Goal: Task Accomplishment & Management: Manage account settings

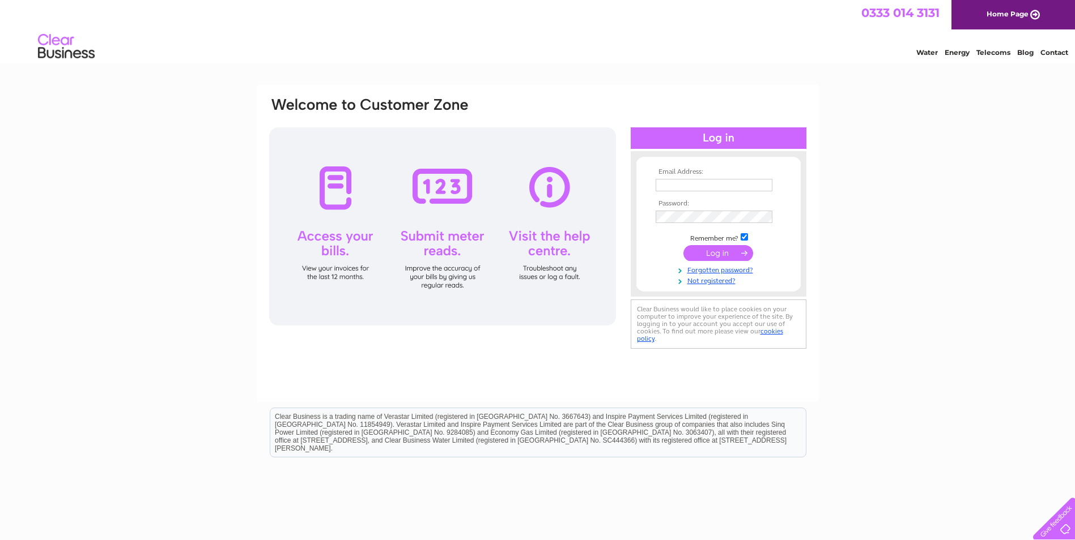
click at [713, 190] on input "text" at bounding box center [713, 185] width 117 height 12
type input "dtowler@pssuk.co.uk"
click at [683, 246] on input "submit" at bounding box center [718, 254] width 70 height 16
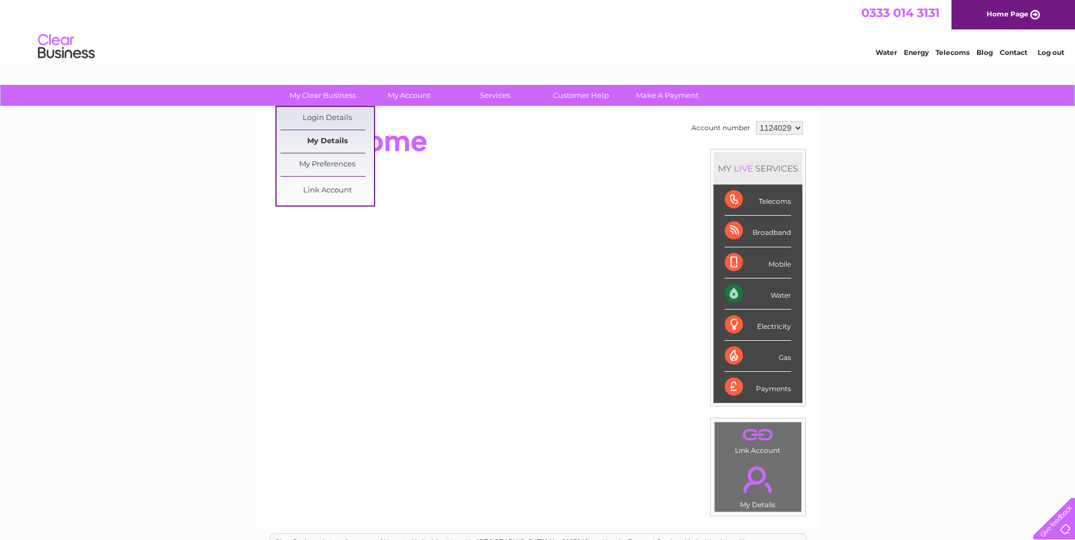
click at [334, 139] on link "My Details" at bounding box center [326, 141] width 93 height 23
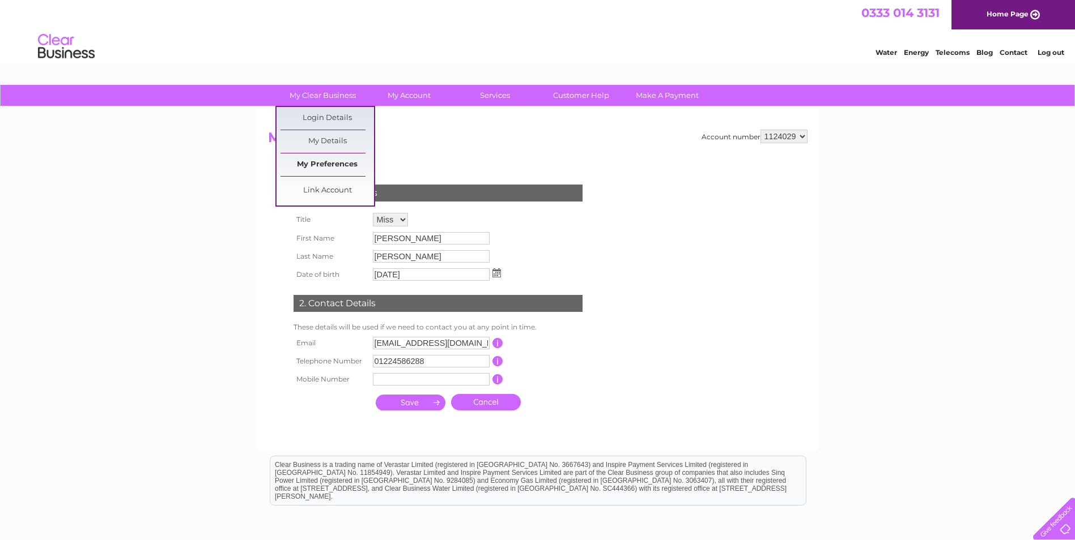
click at [336, 164] on link "My Preferences" at bounding box center [326, 165] width 93 height 23
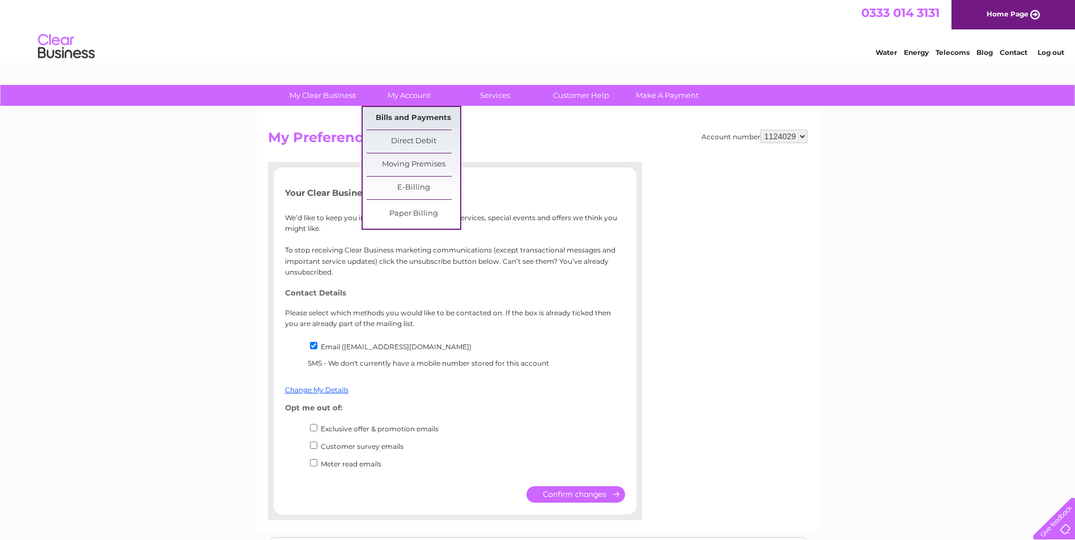
click at [402, 112] on link "Bills and Payments" at bounding box center [412, 118] width 93 height 23
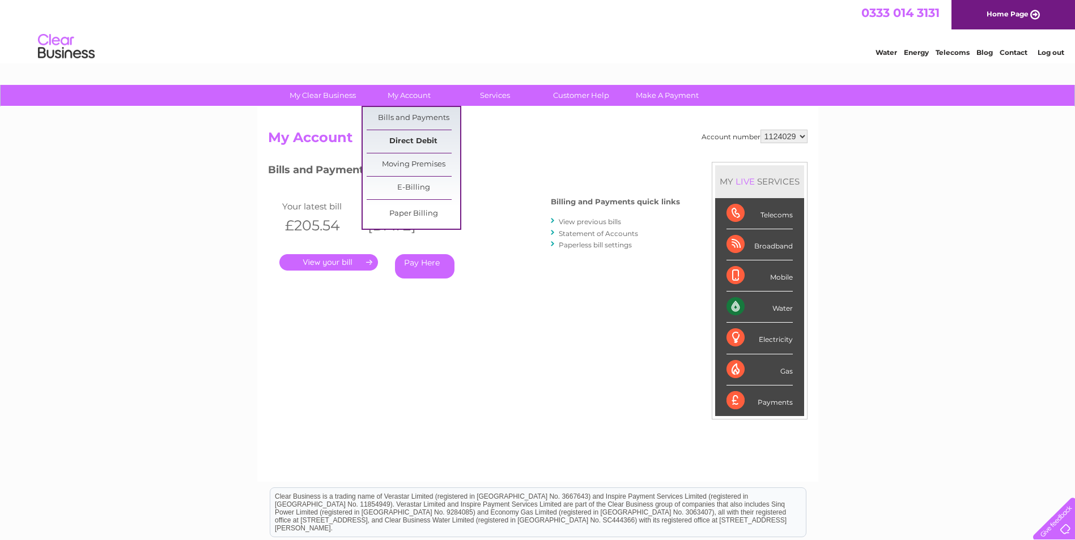
click at [421, 139] on link "Direct Debit" at bounding box center [412, 141] width 93 height 23
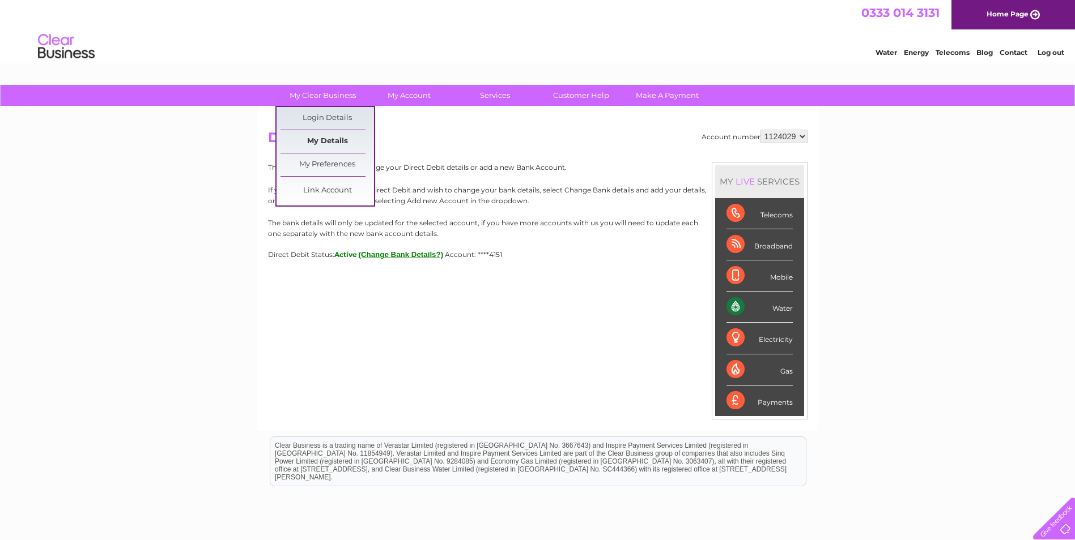
click at [331, 137] on link "My Details" at bounding box center [326, 141] width 93 height 23
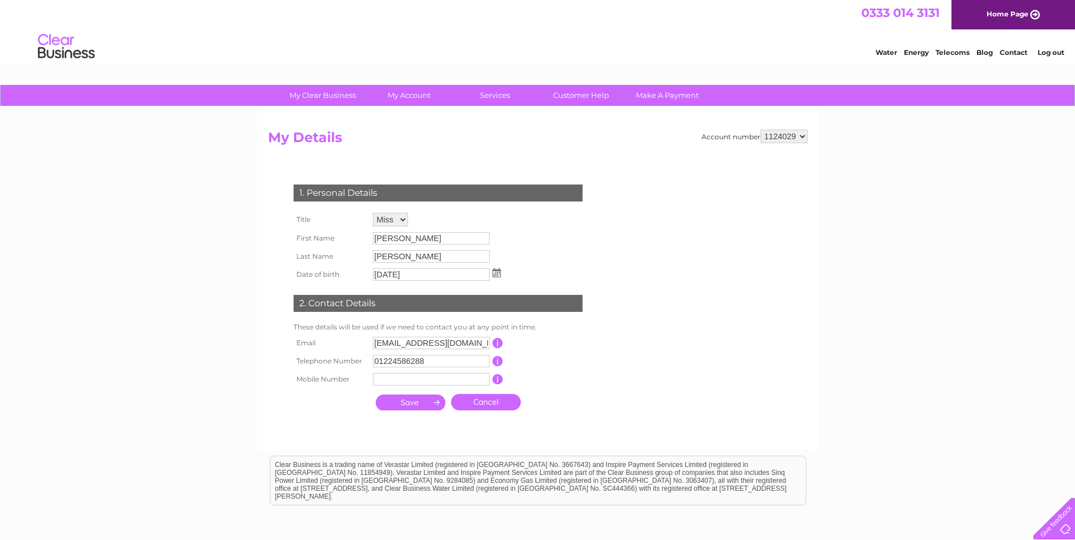
click at [792, 140] on select "1124029" at bounding box center [783, 137] width 47 height 14
drag, startPoint x: 783, startPoint y: 133, endPoint x: 771, endPoint y: 144, distance: 16.4
click at [771, 144] on h2 "My Details" at bounding box center [537, 141] width 539 height 22
click at [785, 137] on select "1124029" at bounding box center [783, 137] width 47 height 14
click at [761, 130] on select "1124029" at bounding box center [783, 137] width 47 height 14
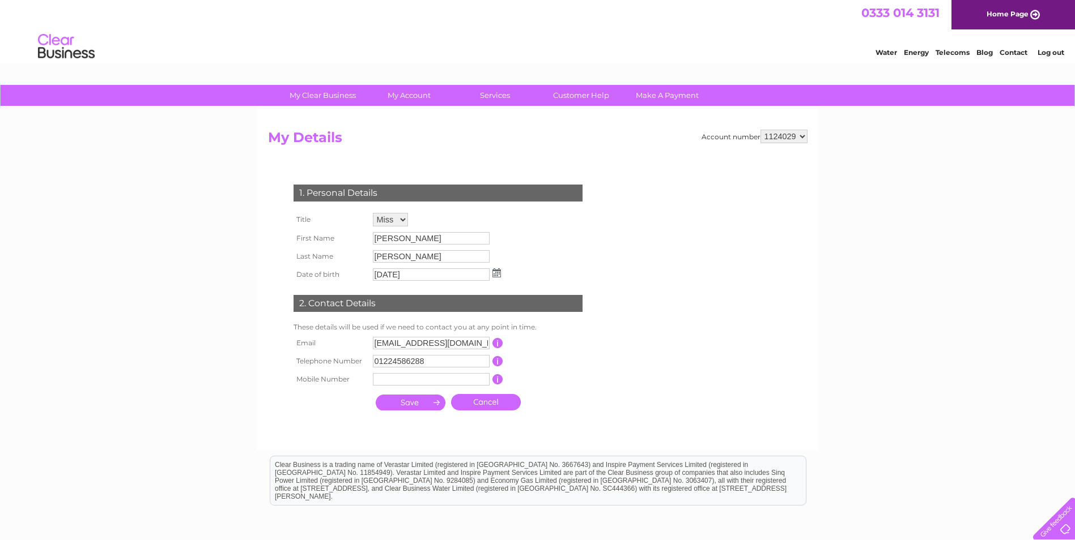
drag, startPoint x: 781, startPoint y: 155, endPoint x: 781, endPoint y: 134, distance: 20.4
click at [781, 134] on select "1124029" at bounding box center [783, 137] width 47 height 14
click at [761, 130] on select "1124029" at bounding box center [783, 137] width 47 height 14
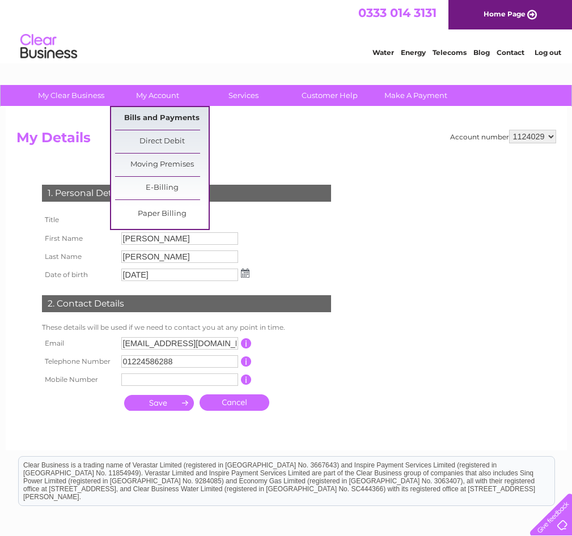
click at [160, 121] on link "Bills and Payments" at bounding box center [161, 118] width 93 height 23
click at [154, 116] on link "Bills and Payments" at bounding box center [161, 118] width 93 height 23
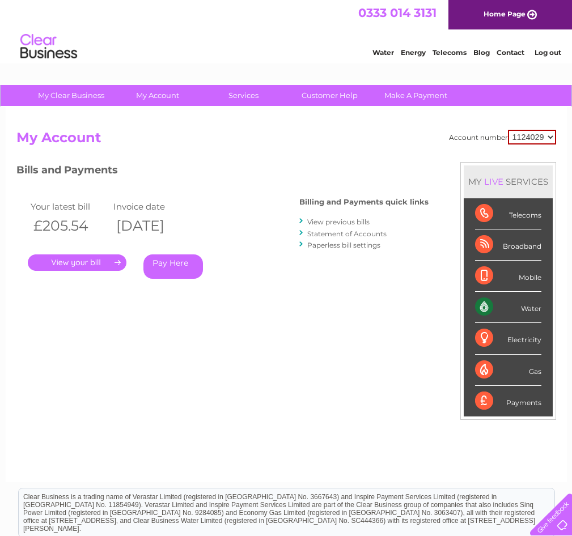
click at [74, 261] on link "." at bounding box center [77, 262] width 99 height 16
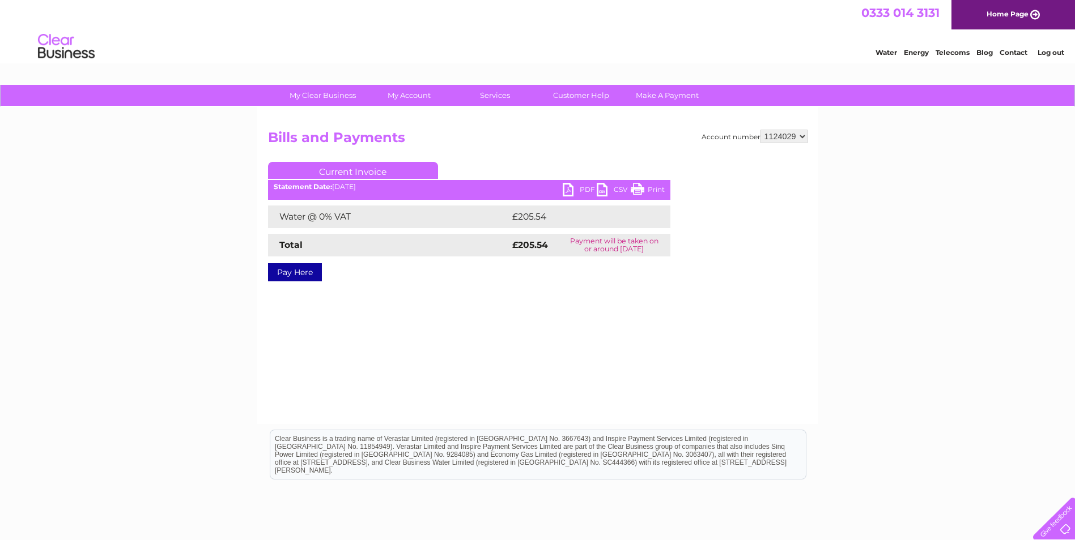
click at [569, 189] on link "PDF" at bounding box center [579, 191] width 34 height 16
